Goal: Task Accomplishment & Management: Use online tool/utility

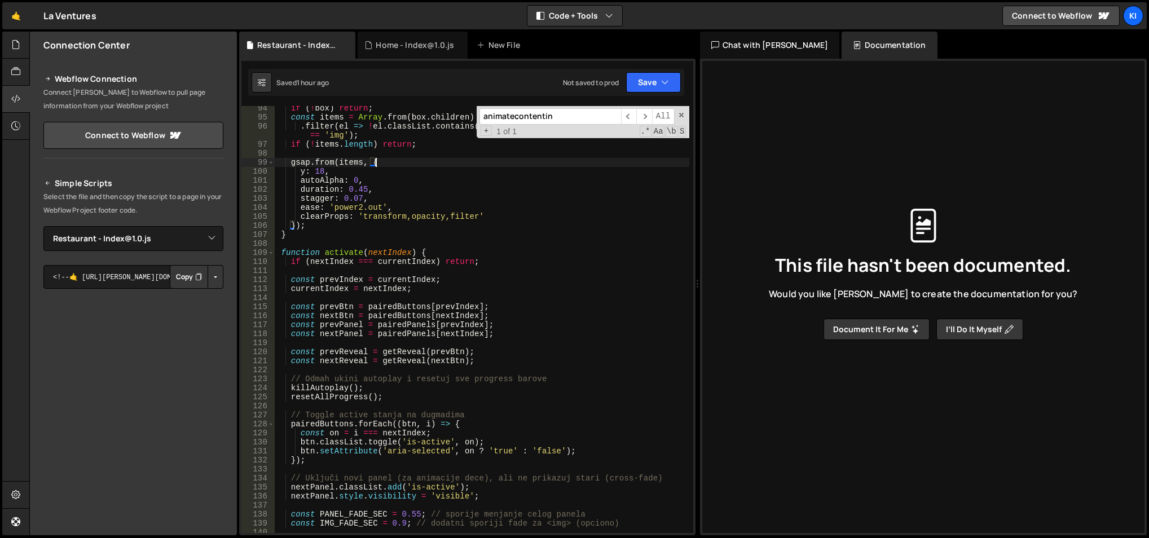
select select "48161"
click at [464, 358] on div "if ( ! box ) return ; const items = Array . from ( box . children ) . filter ( …" at bounding box center [482, 327] width 416 height 446
click at [468, 416] on div "if ( ! box ) return ; const items = Array . from ( box . children ) . filter ( …" at bounding box center [482, 327] width 416 height 446
type textarea "// Toggle active stanja na dugmadima"
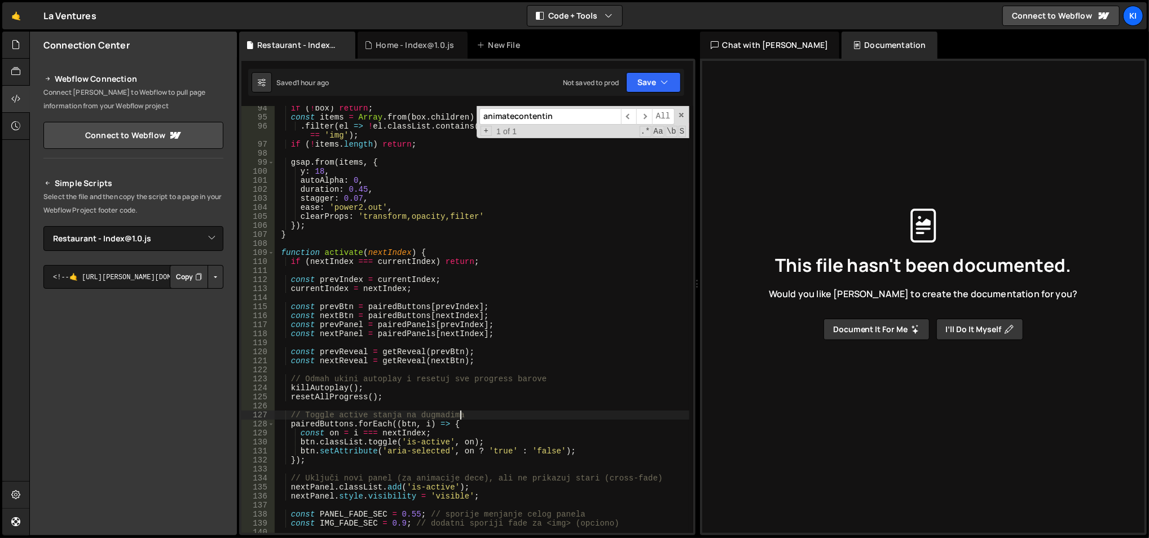
click at [379, 295] on div "if ( ! box ) return ; const items = Array . from ( box . children ) . filter ( …" at bounding box center [482, 327] width 416 height 446
type textarea "startAutoplay(currentIndex);"
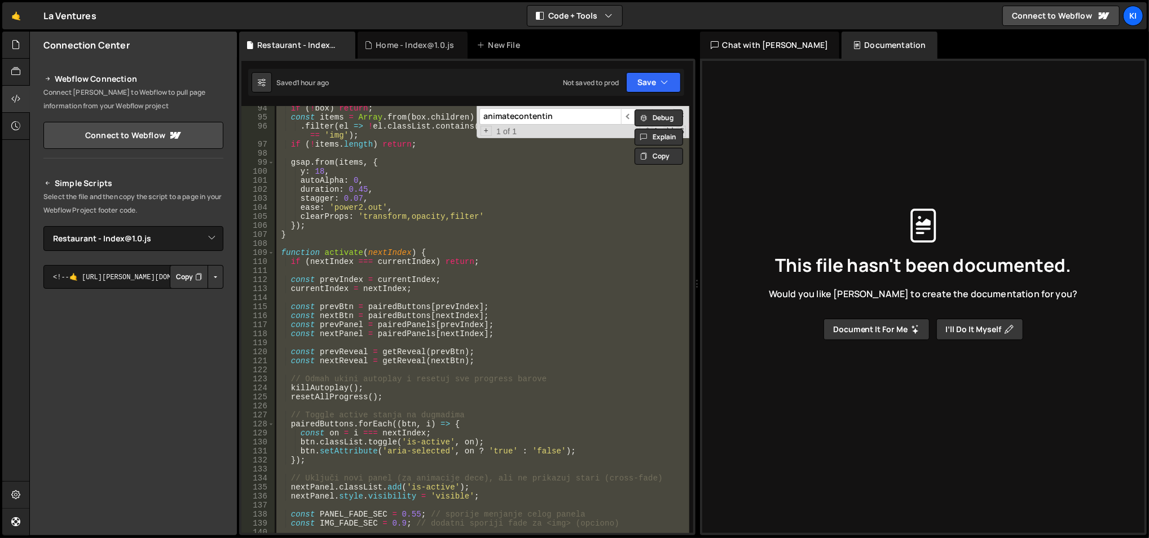
click at [412, 273] on div "if ( ! box ) return ; const items = Array . from ( box . children ) . filter ( …" at bounding box center [481, 319] width 414 height 427
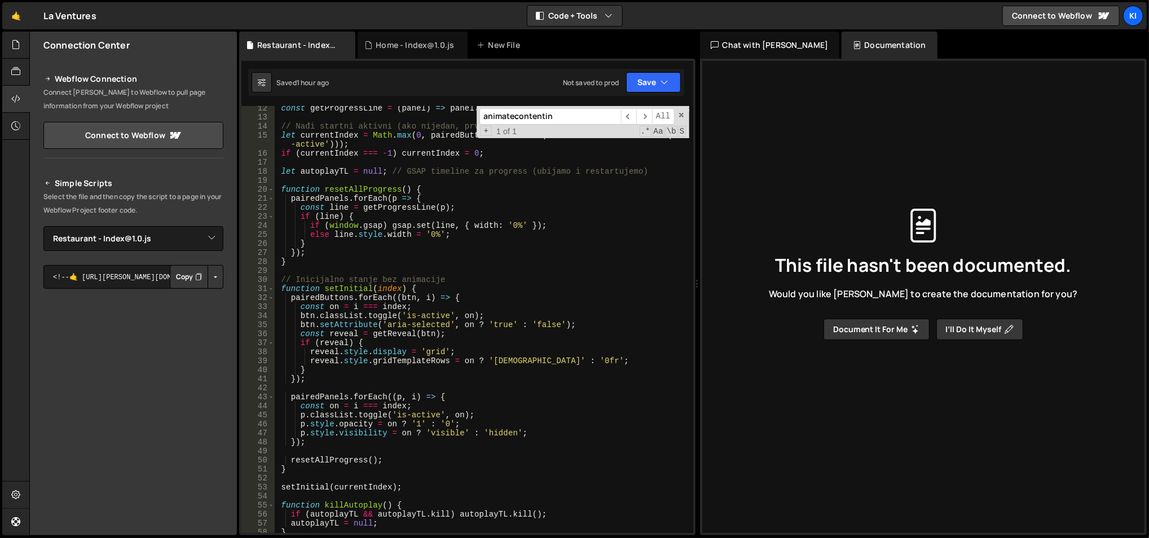
scroll to position [0, 0]
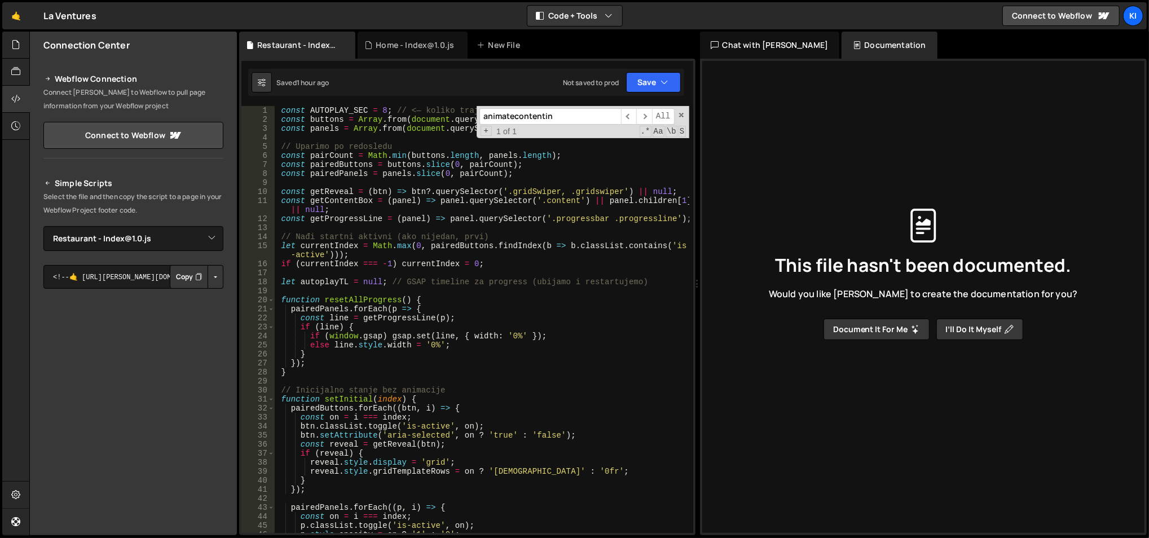
click at [686, 109] on div "animatecontentin ​ ​ All Replace All + 1 of 1 .* Aa \b S" at bounding box center [582, 122] width 213 height 32
click at [682, 112] on span at bounding box center [681, 115] width 8 height 8
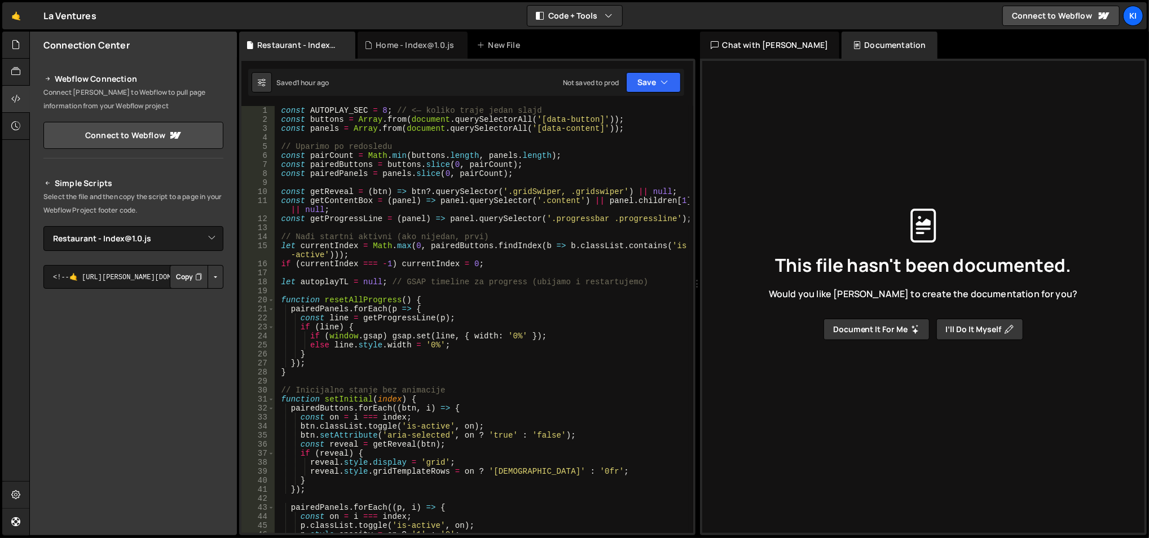
click at [498, 208] on div "const AUTOPLAY_SEC = 8 ; // <— koliko traje jedan slajd const buttons = Array .…" at bounding box center [482, 329] width 416 height 446
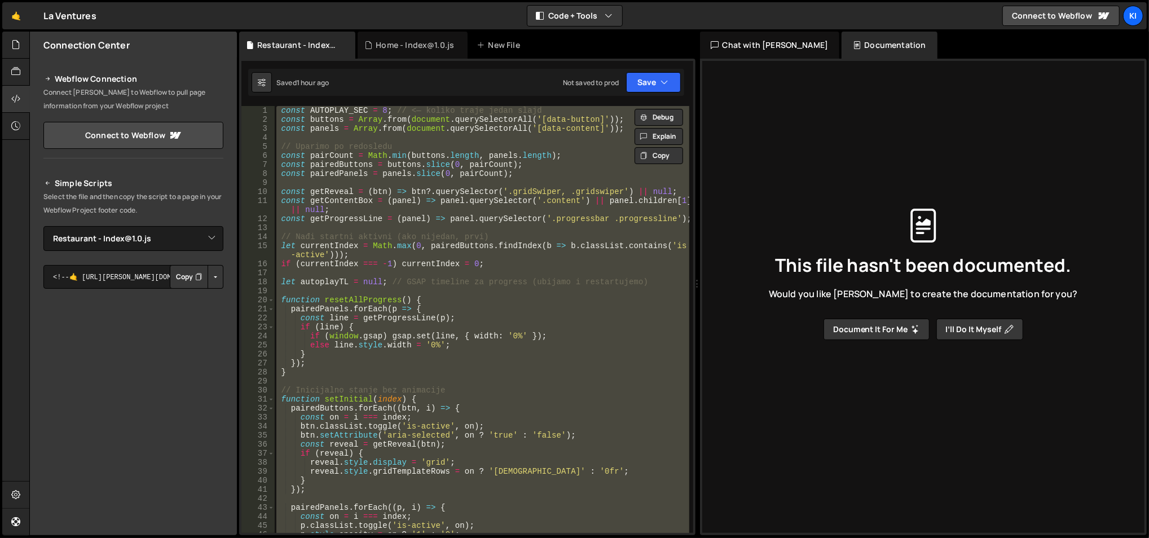
click at [186, 275] on button "Copy" at bounding box center [189, 277] width 38 height 24
click at [356, 197] on div "const AUTOPLAY_SEC = 8 ; // <— koliko traje jedan slajd const buttons = Array .…" at bounding box center [481, 319] width 414 height 427
type textarea "startAutoplay(currentIndex);"
paste textarea
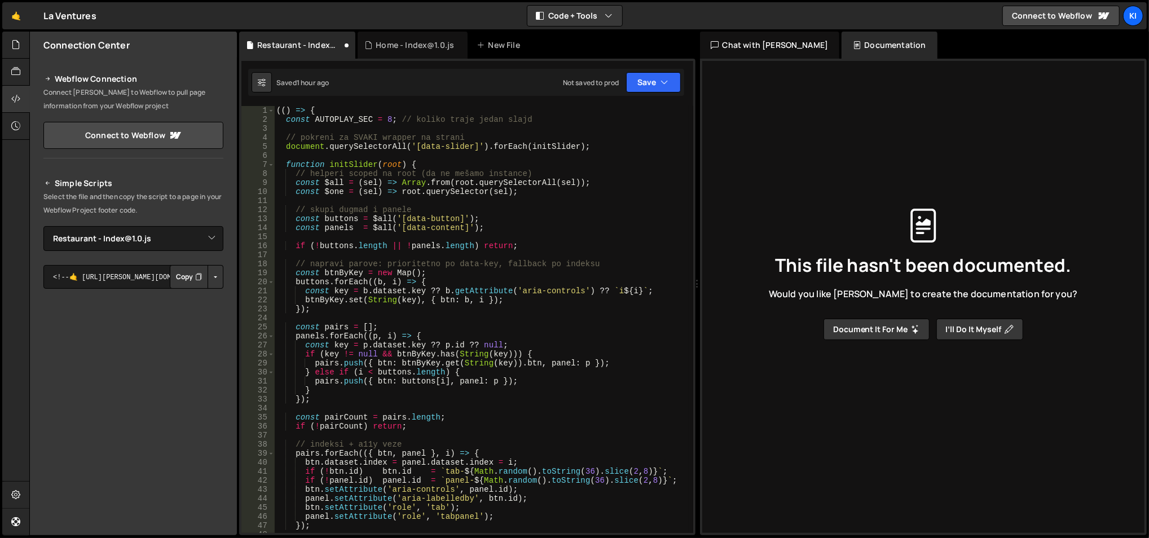
click at [421, 169] on div "(( ) => { const AUTOPLAY_SEC = 8 ; // koliko traje jedan slajd // pokreni za SV…" at bounding box center [482, 333] width 416 height 455
click at [669, 87] on button "Save" at bounding box center [653, 82] width 55 height 20
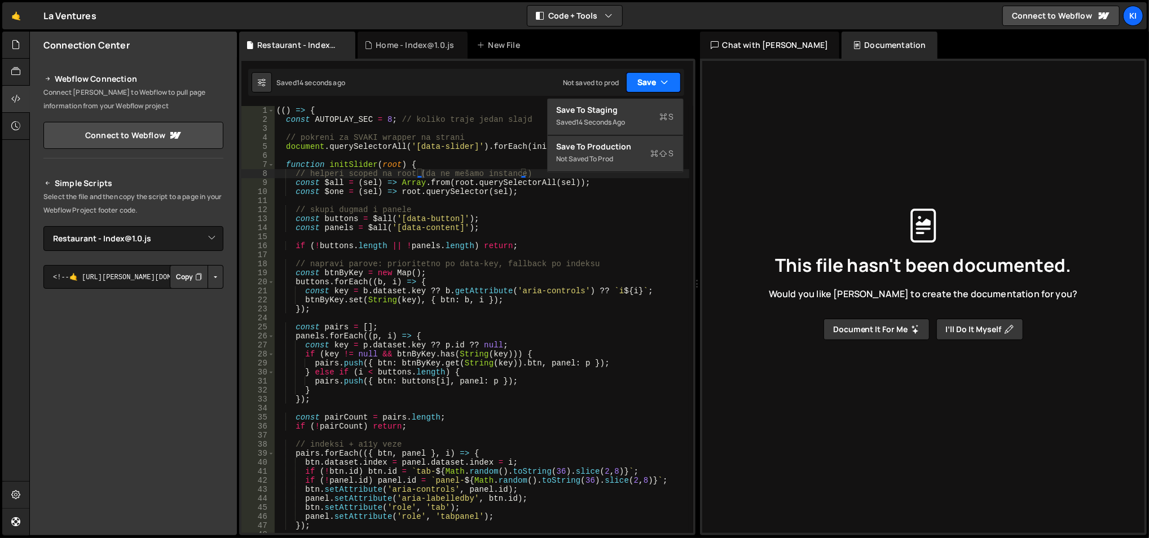
click at [669, 87] on button "Save" at bounding box center [653, 82] width 55 height 20
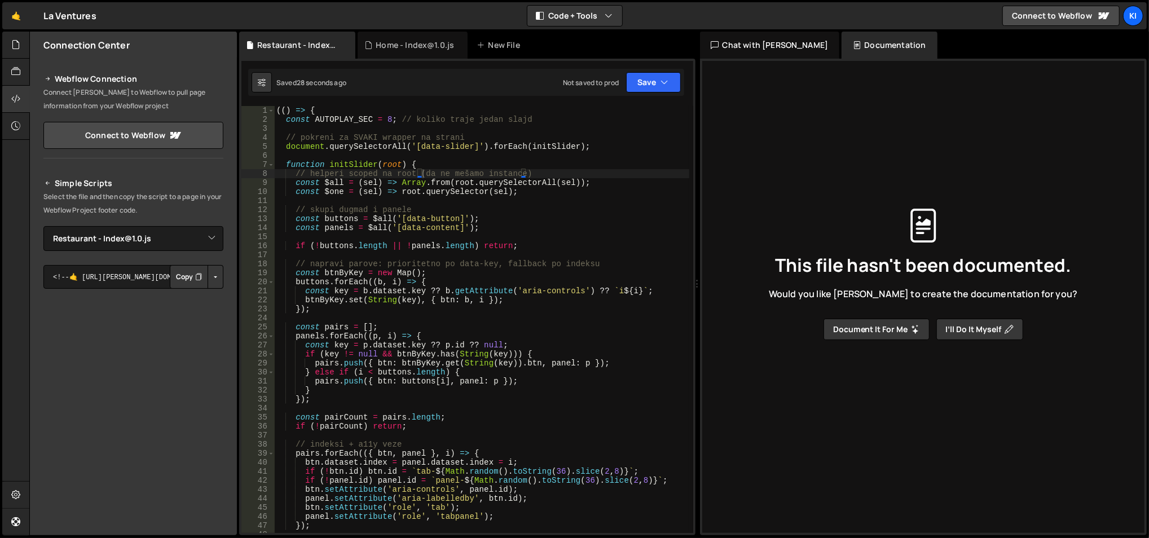
click at [350, 168] on div "(( ) => { const AUTOPLAY_SEC = 8 ; // koliko traje jedan slajd // pokreni za SV…" at bounding box center [482, 329] width 416 height 446
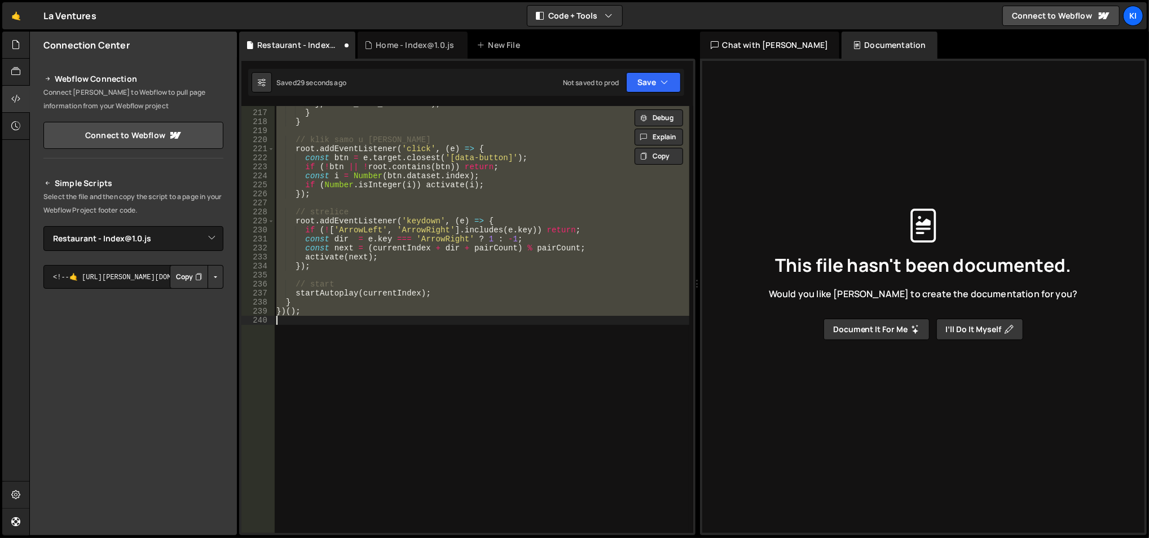
type textarea "startAutoplay(currentIndex);"
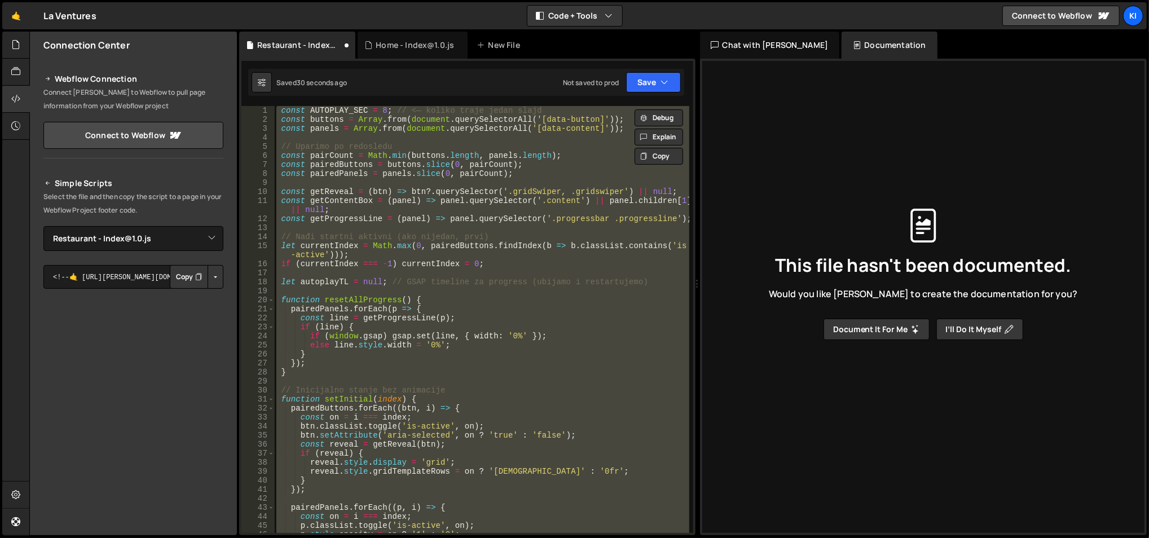
click at [447, 382] on div "const AUTOPLAY_SEC = 8 ; // <— koliko traje jedan slajd const buttons = Array .…" at bounding box center [481, 319] width 414 height 427
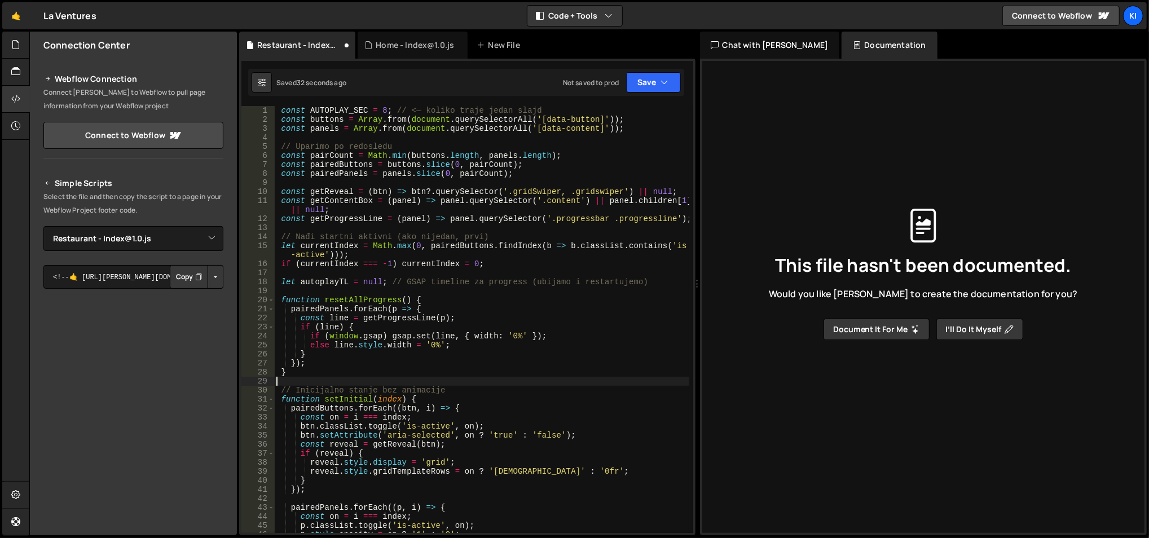
click at [491, 267] on div "const AUTOPLAY_SEC = 8 ; // <— koliko traje jedan slajd const buttons = Array .…" at bounding box center [482, 329] width 416 height 446
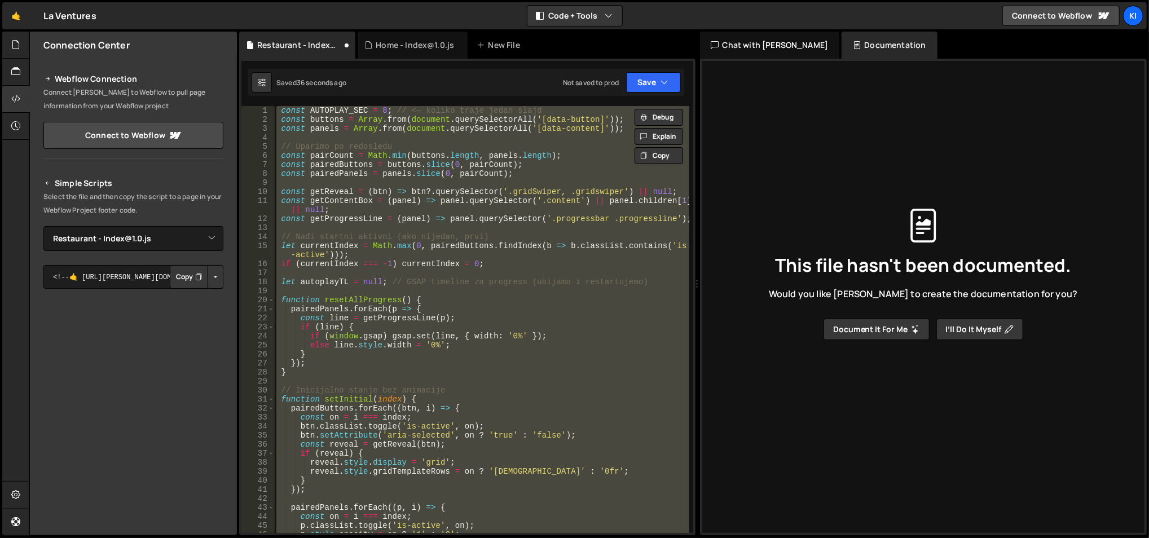
click at [504, 174] on div "const AUTOPLAY_SEC = 8 ; // <— koliko traje jedan slajd const buttons = Array .…" at bounding box center [481, 319] width 414 height 427
type textarea "const pairedPanels = panels.slice(0, pairCount);"
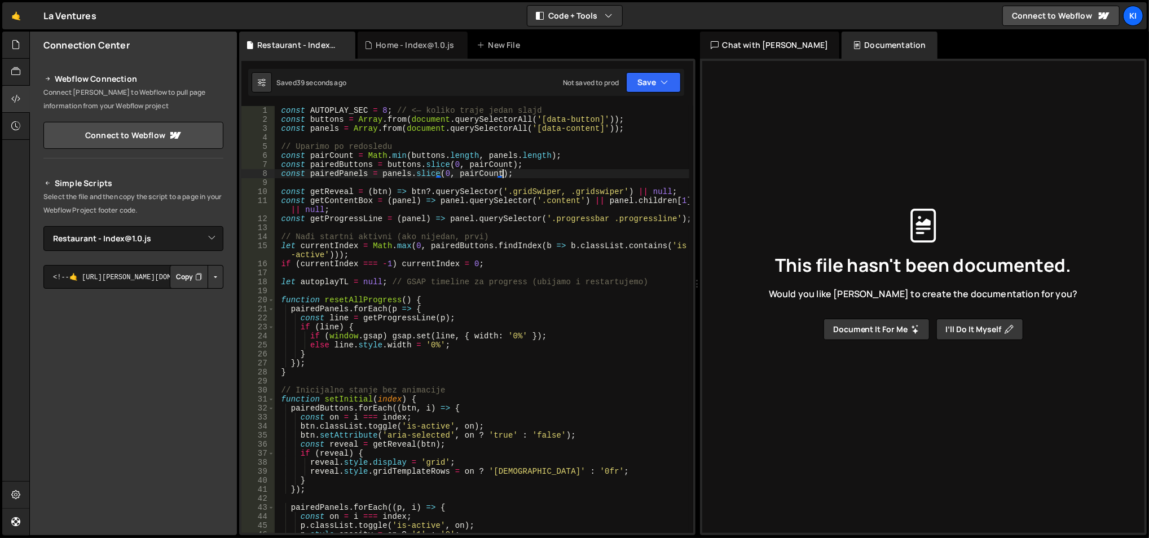
scroll to position [90, 0]
